Goal: Task Accomplishment & Management: Use online tool/utility

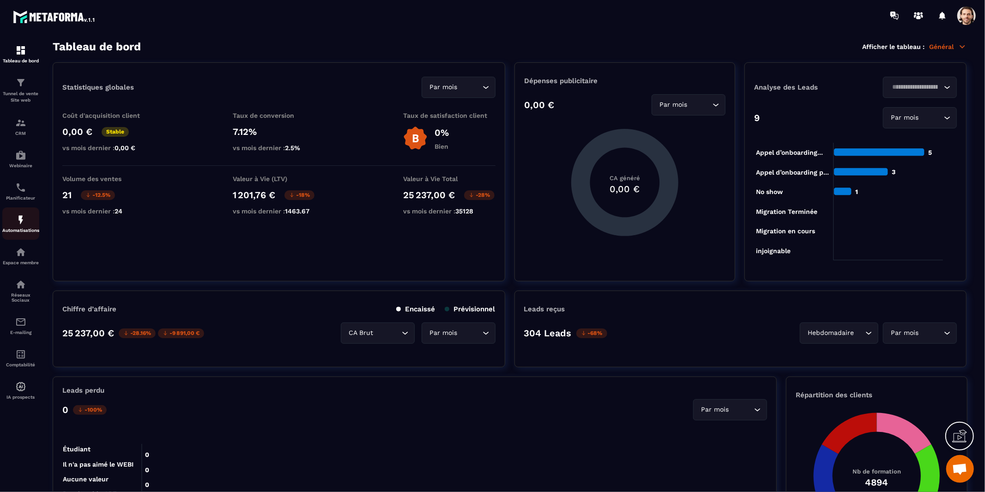
click at [23, 231] on p "Automatisations" at bounding box center [20, 230] width 37 height 5
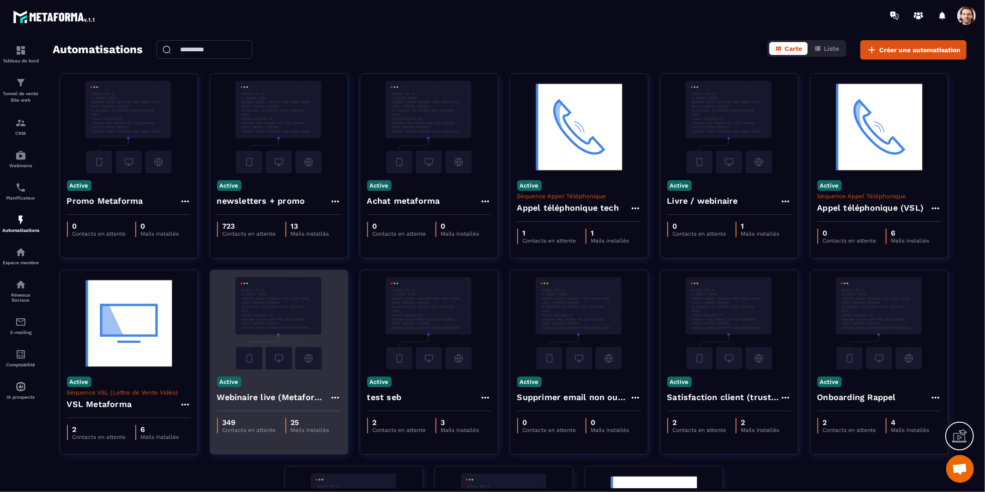
click at [302, 381] on div "Active Webinaire live (Metaforma)" at bounding box center [279, 390] width 138 height 42
click at [294, 348] on img at bounding box center [279, 323] width 124 height 92
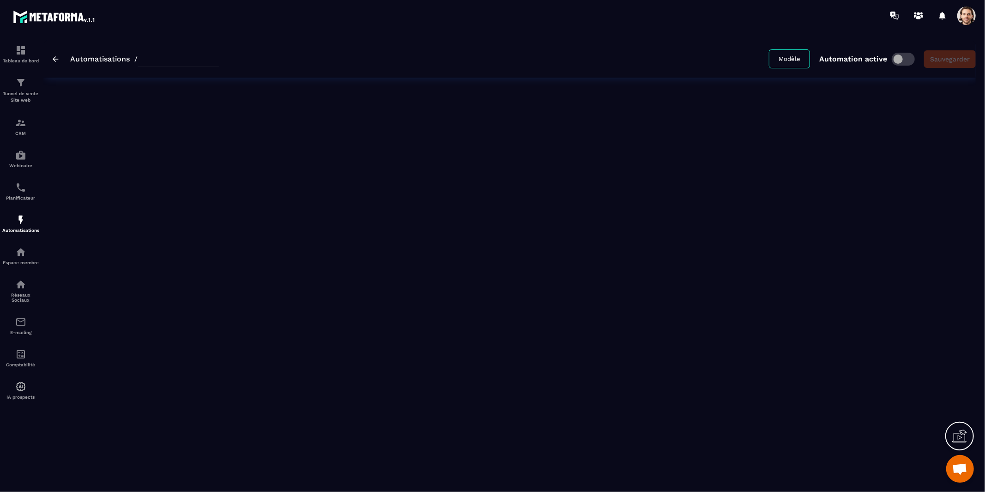
type input "**********"
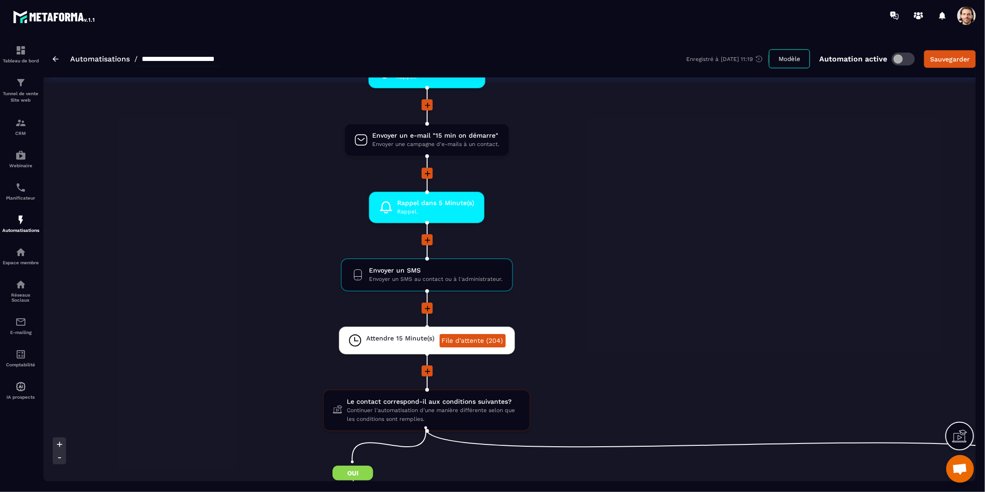
scroll to position [889, 0]
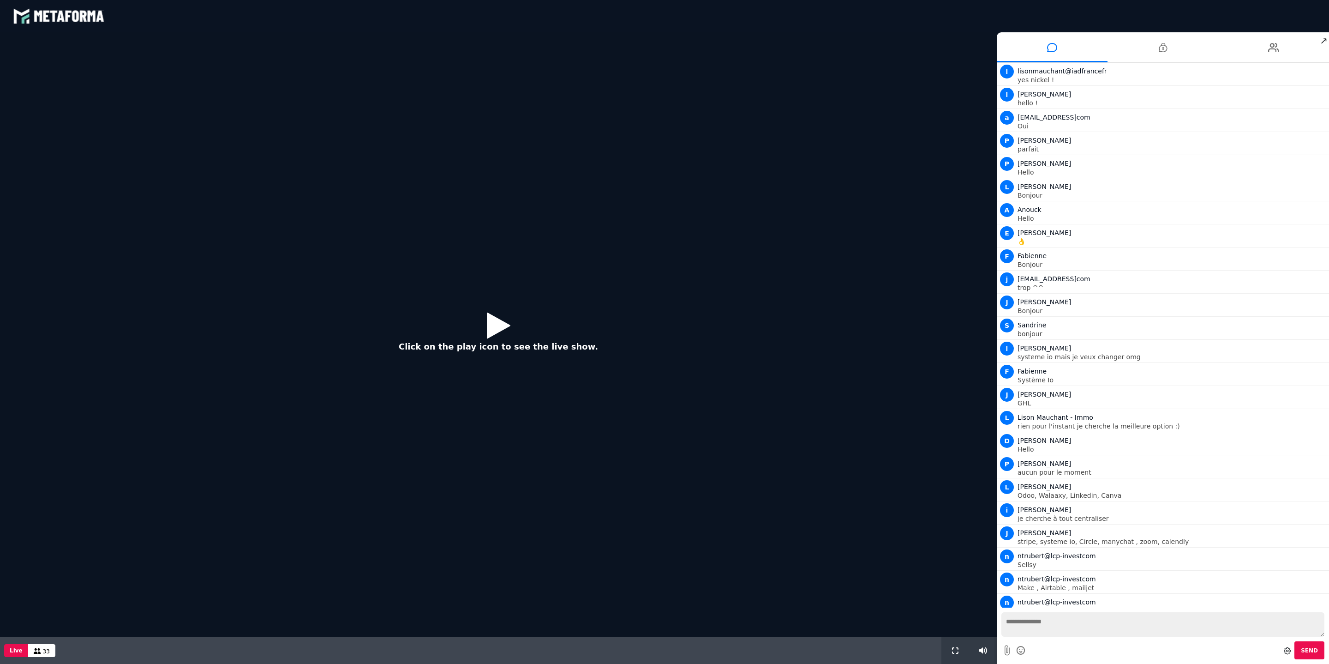
scroll to position [304, 0]
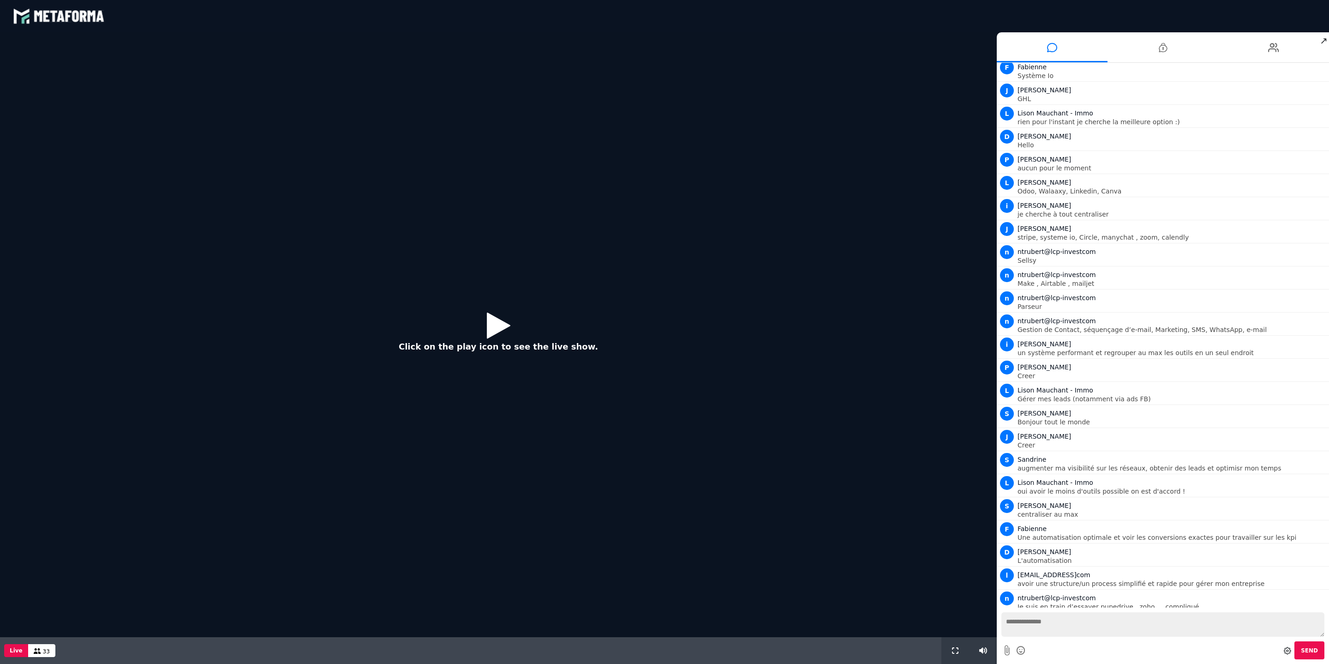
click at [493, 328] on icon at bounding box center [499, 325] width 24 height 30
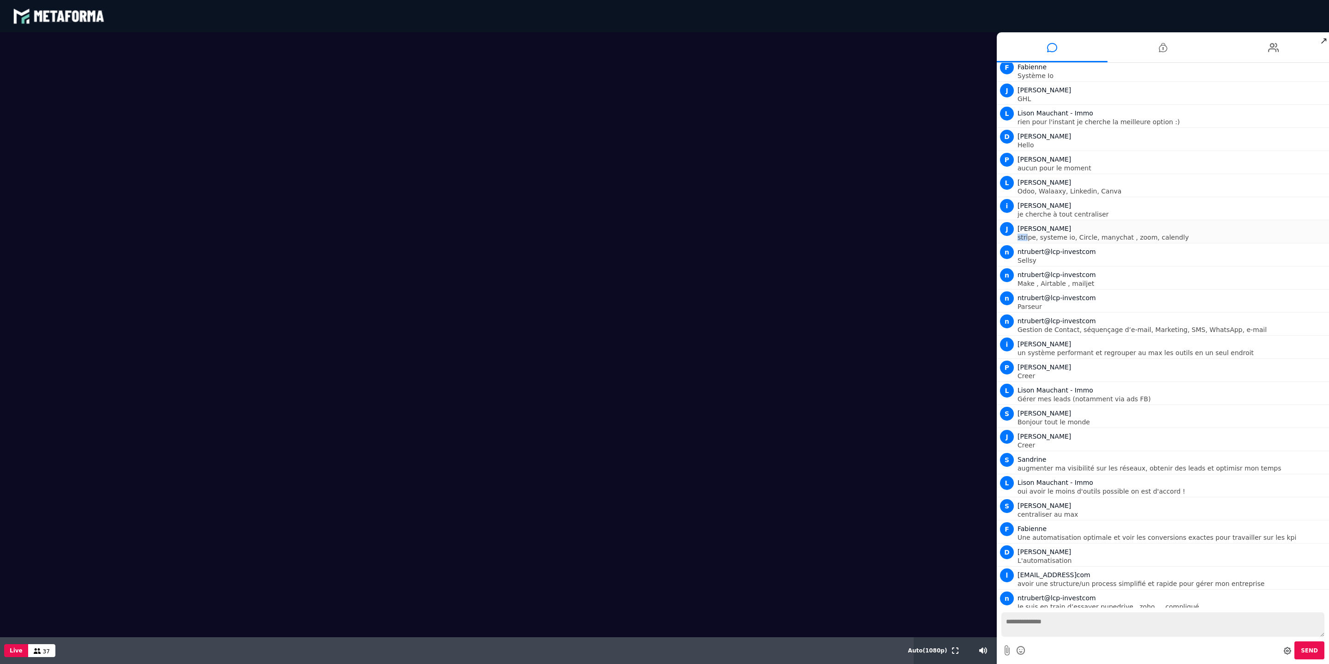
drag, startPoint x: 1181, startPoint y: 234, endPoint x: 1019, endPoint y: 236, distance: 161.6
click at [1019, 236] on p "stripe, systeme io, Circle, manychat , zoom, calendly" at bounding box center [1172, 237] width 309 height 6
drag, startPoint x: 1019, startPoint y: 236, endPoint x: 1177, endPoint y: 232, distance: 157.4
click at [1177, 234] on p "stripe, systeme io, Circle, manychat , zoom, calendly" at bounding box center [1172, 237] width 309 height 6
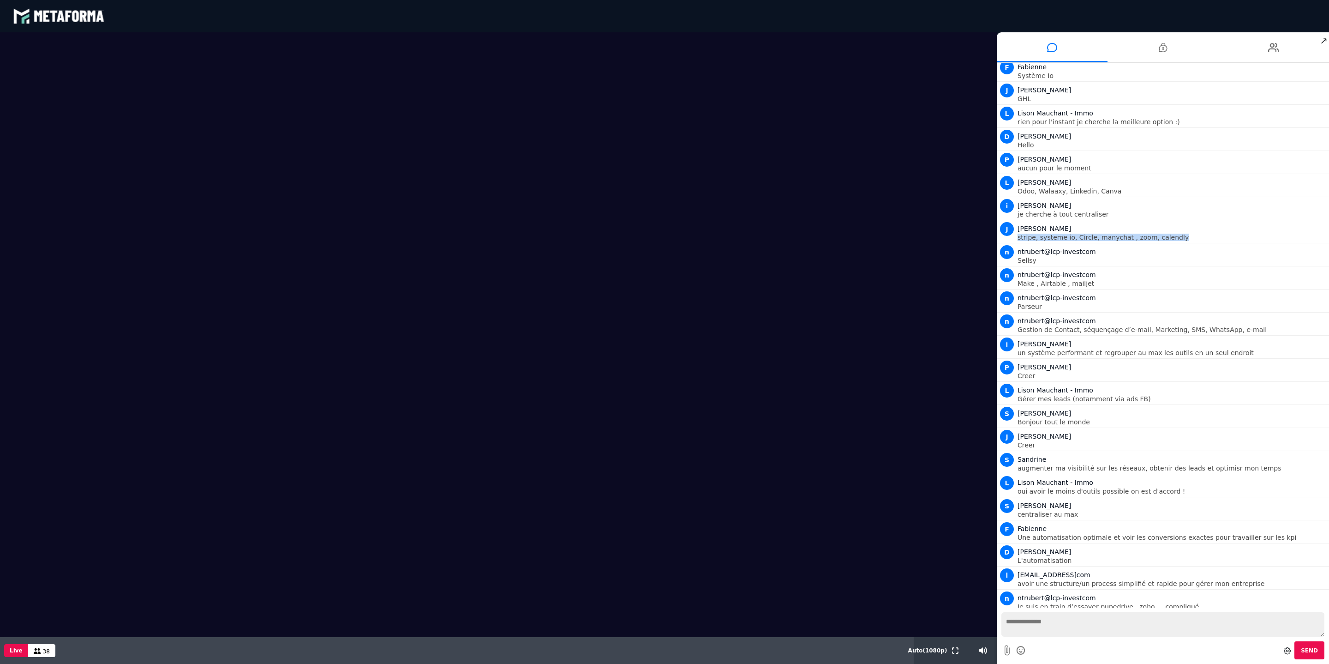
click at [1171, 218] on div at bounding box center [1171, 218] width 0 height 0
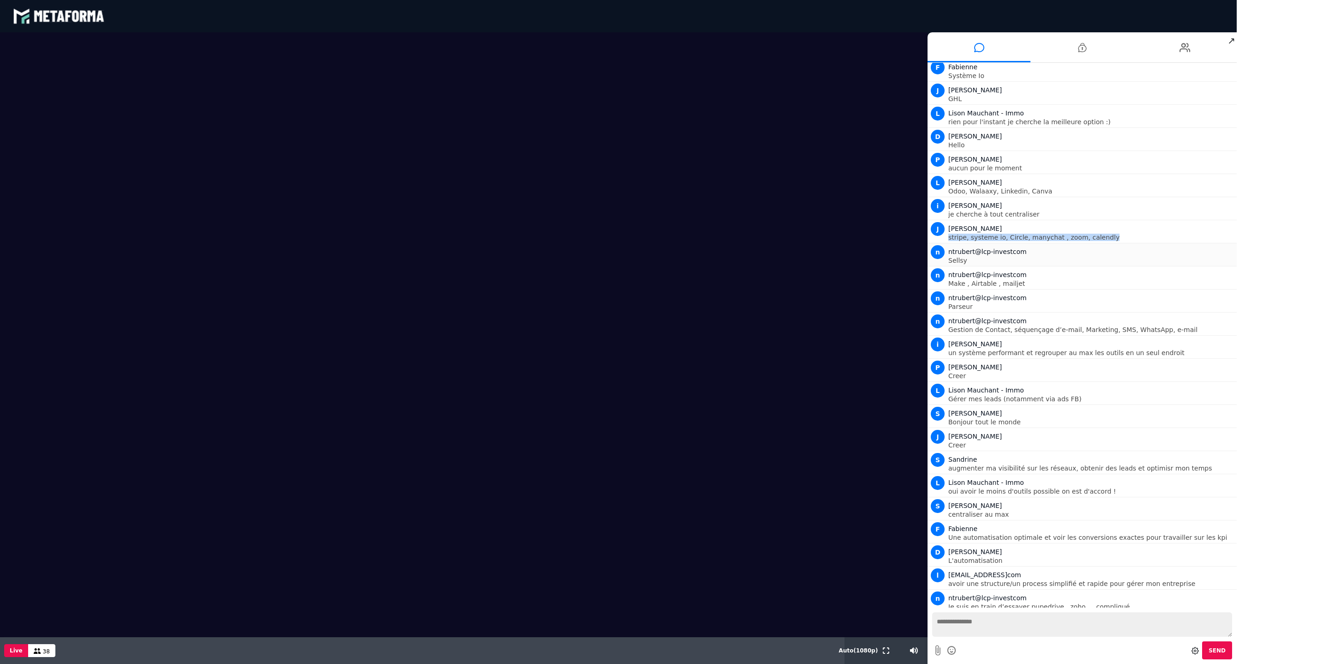
click at [1214, 248] on div "n ntrubert@lcp-investcom" at bounding box center [1092, 251] width 286 height 11
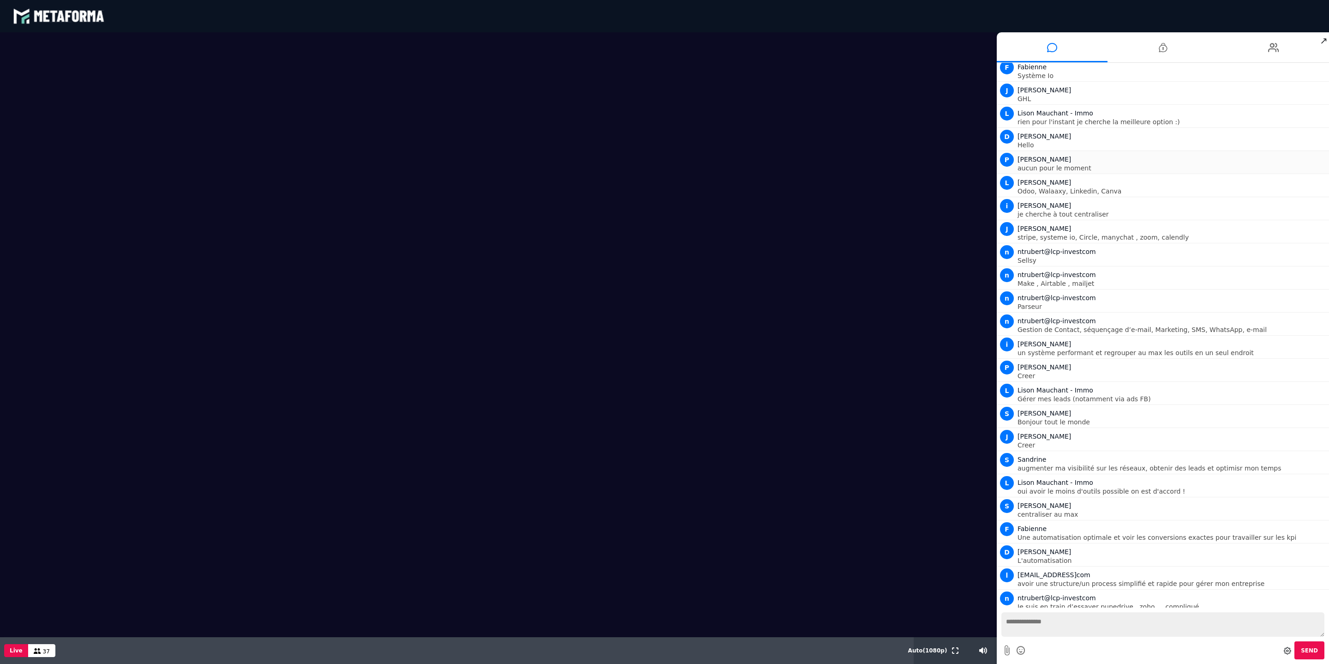
scroll to position [0, 0]
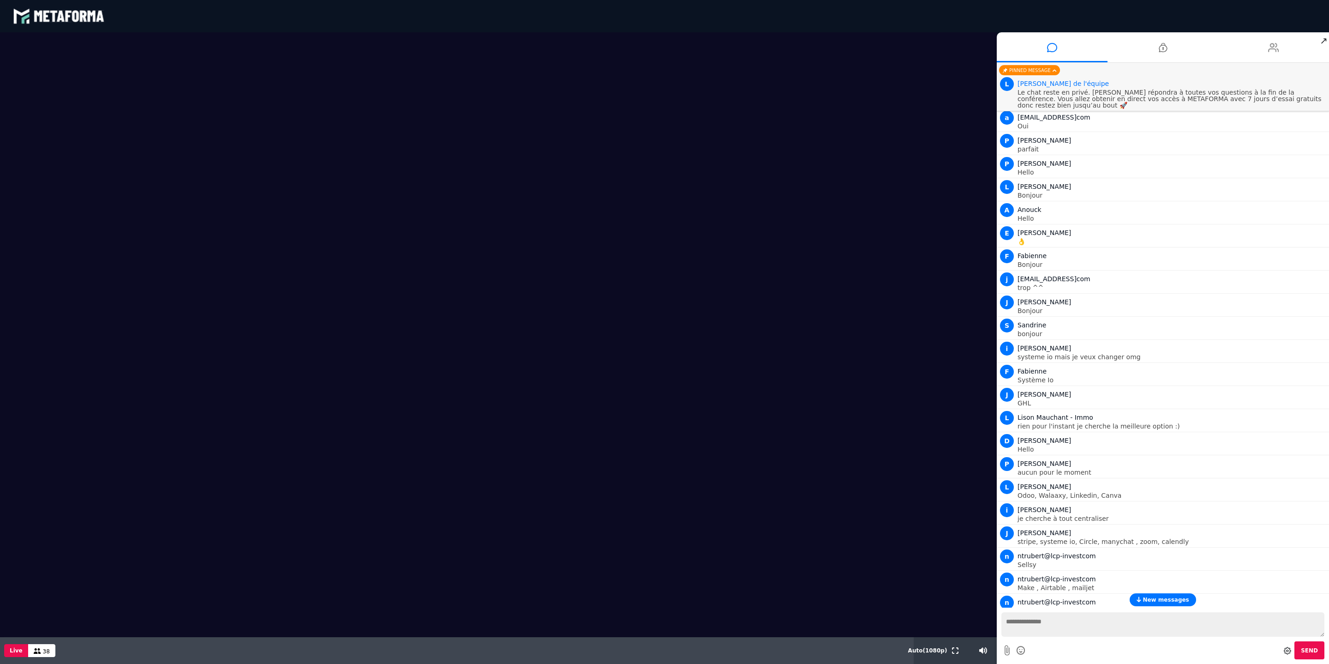
click at [1276, 49] on icon at bounding box center [1273, 47] width 11 height 23
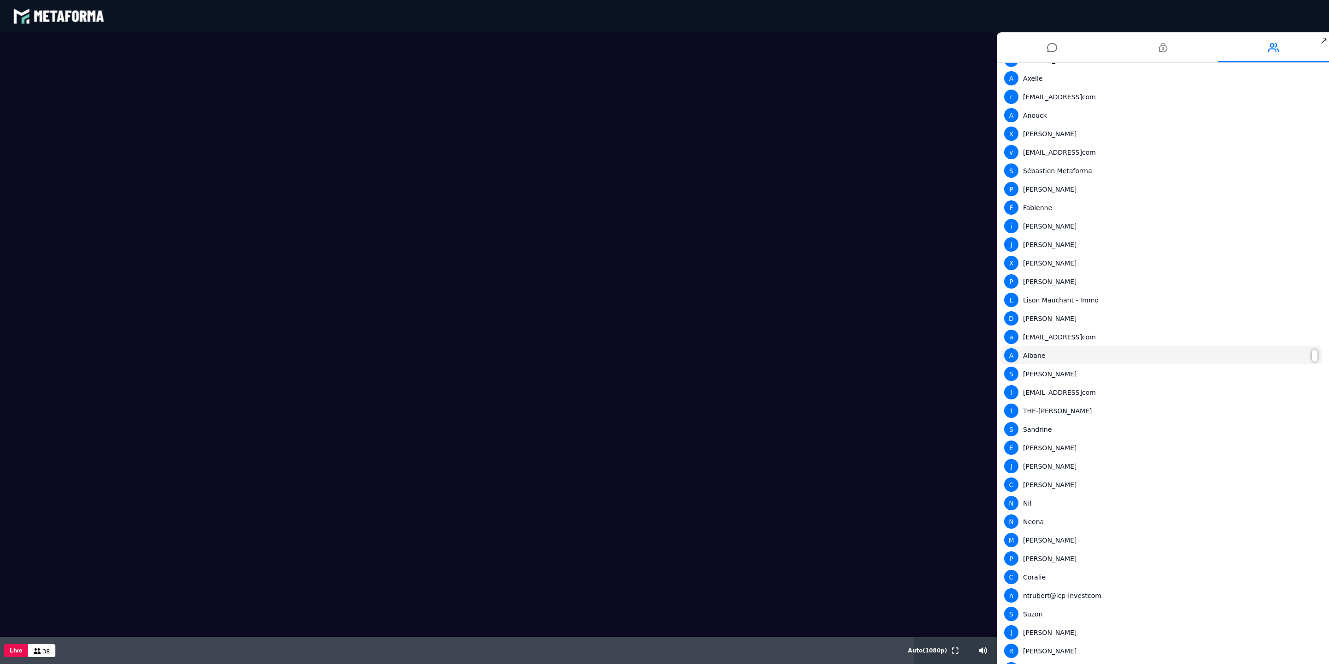
scroll to position [155, 0]
